Goal: Task Accomplishment & Management: Use online tool/utility

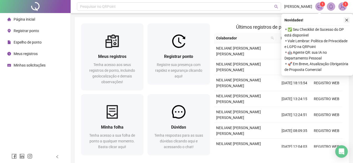
click at [345, 22] on icon "close" at bounding box center [346, 20] width 4 height 4
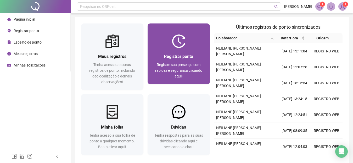
click at [182, 46] on img at bounding box center [179, 42] width 14 height 14
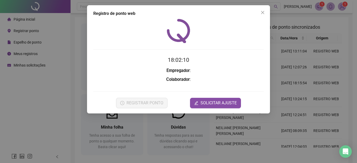
click at [182, 46] on div "18:02:10 Empregador : Colaborador : REGISTRAR PONTO SOLICITAR AJUSTE" at bounding box center [178, 64] width 170 height 90
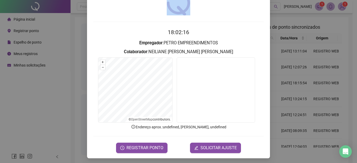
scroll to position [29, 0]
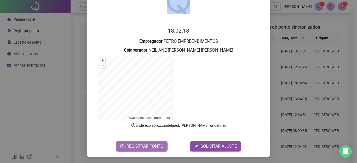
click at [140, 148] on span "REGISTRAR PONTO" at bounding box center [145, 146] width 37 height 6
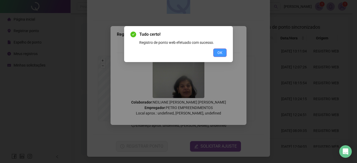
click at [217, 54] on span "OK" at bounding box center [219, 53] width 5 height 6
